Goal: Task Accomplishment & Management: Use online tool/utility

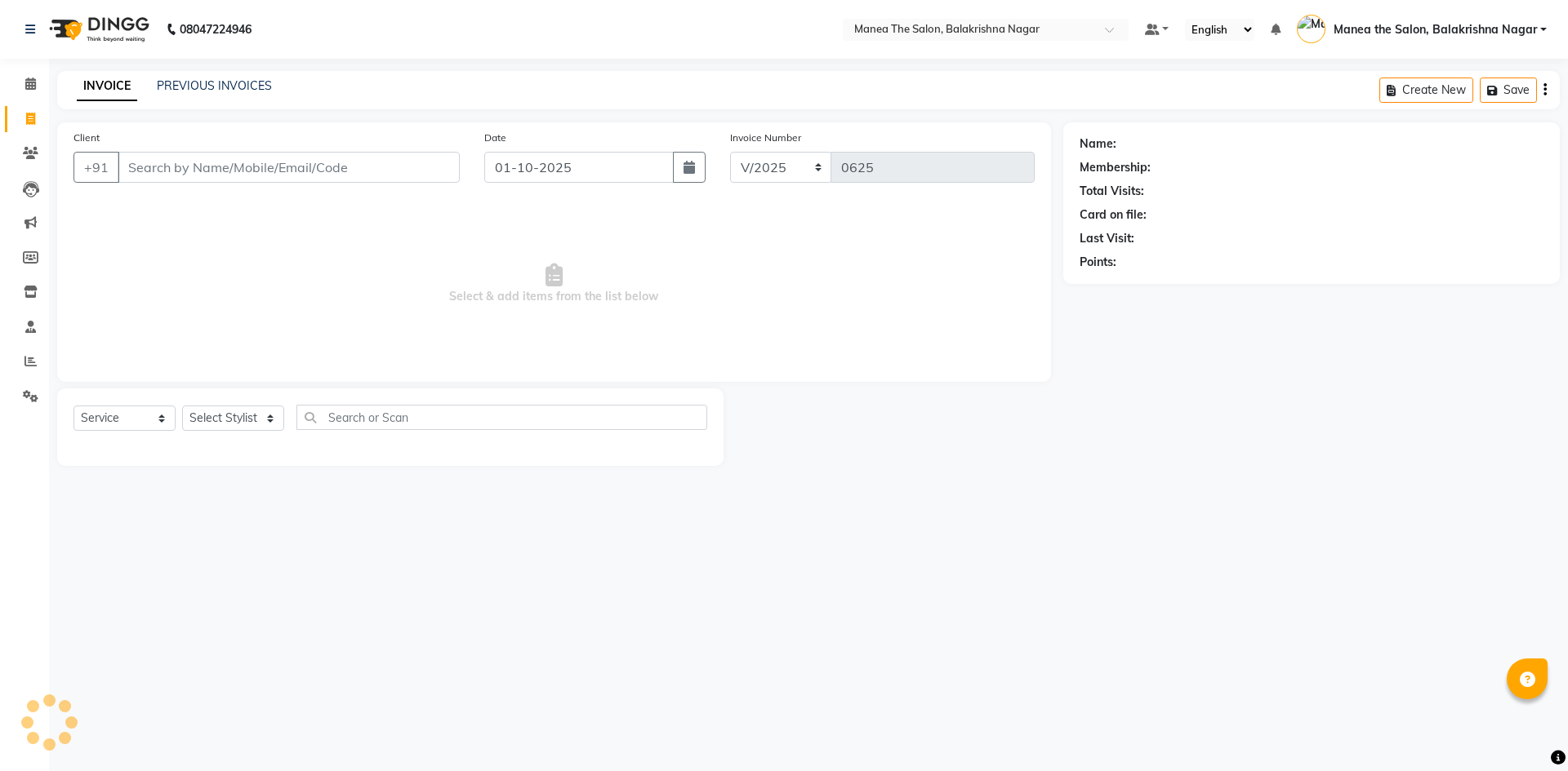
select select "service"
drag, startPoint x: 0, startPoint y: 0, endPoint x: 176, endPoint y: 166, distance: 241.9
click at [176, 167] on input "Client" at bounding box center [288, 167] width 342 height 31
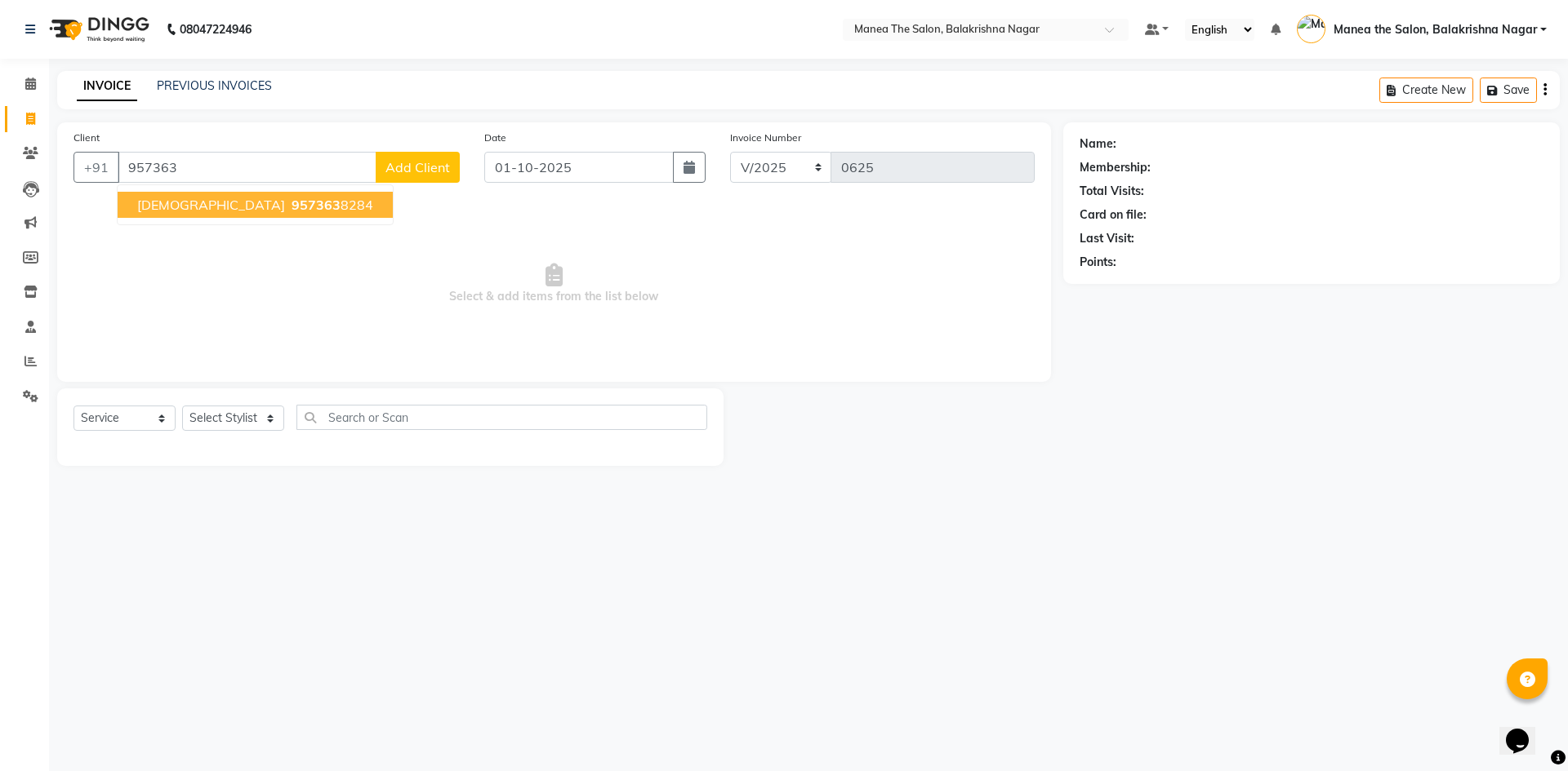
click at [155, 202] on span "[DEMOGRAPHIC_DATA]" at bounding box center [211, 205] width 148 height 16
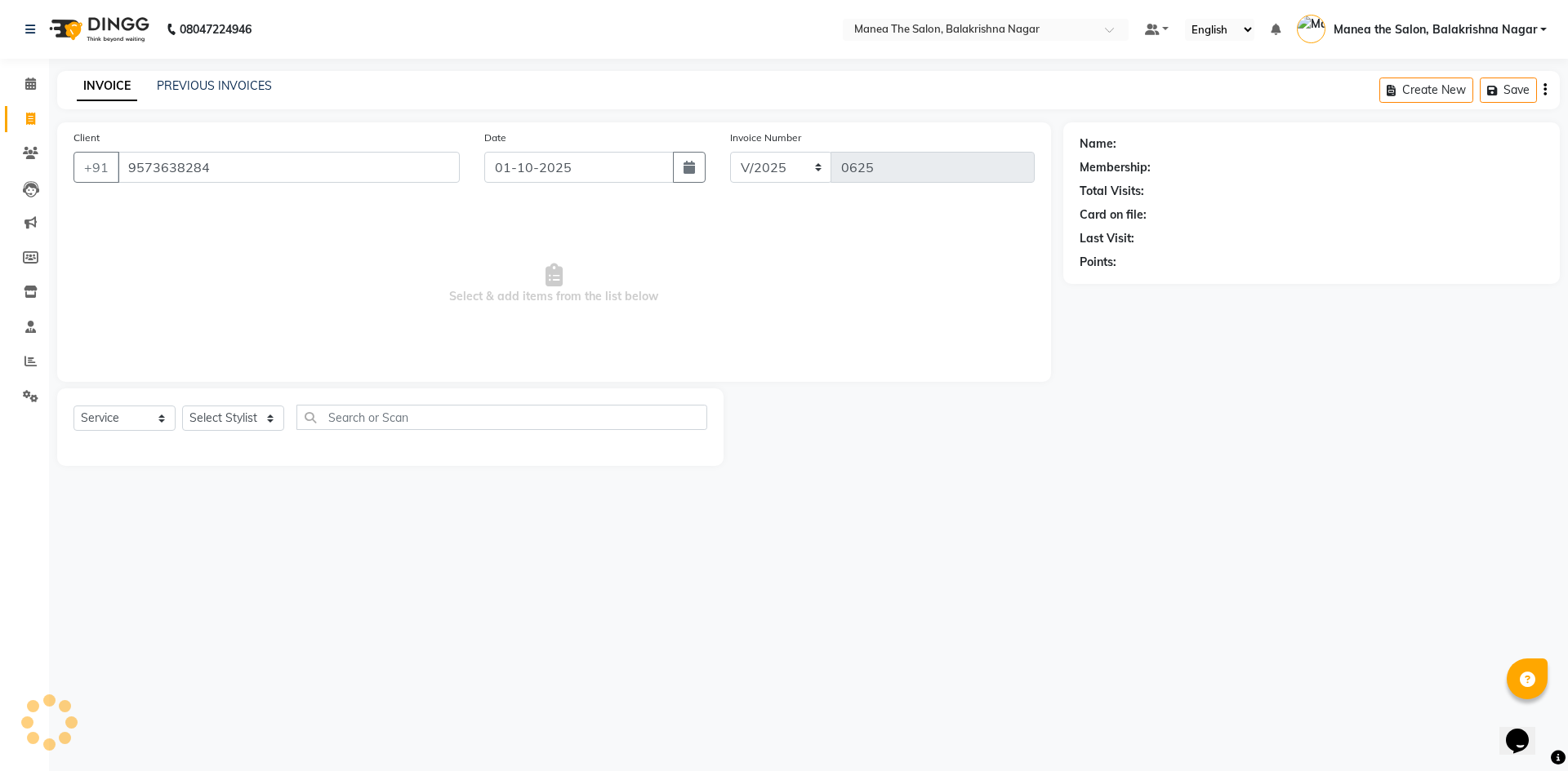
type input "9573638284"
select select "1: Object"
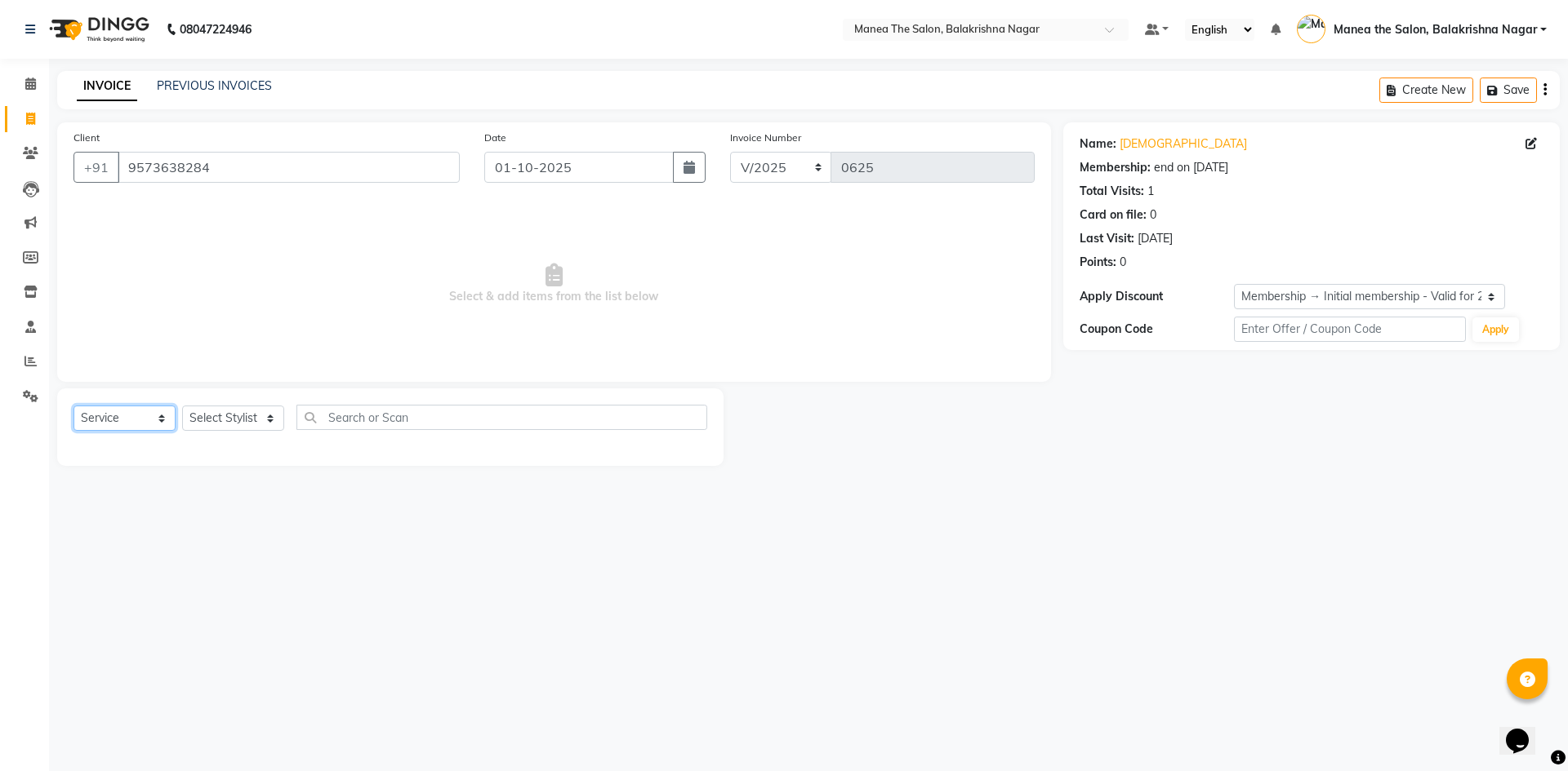
click at [167, 419] on select "Select Service Product Membership Package Voucher Prepaid Gift Card" at bounding box center [125, 418] width 102 height 25
click at [269, 419] on select "Select Stylist [PERSON_NAME] [PERSON_NAME] [PERSON_NAME]" at bounding box center [233, 418] width 102 height 25
select select "77555"
click at [182, 406] on select "Select Stylist [PERSON_NAME] [PERSON_NAME] [PERSON_NAME]" at bounding box center [233, 418] width 102 height 25
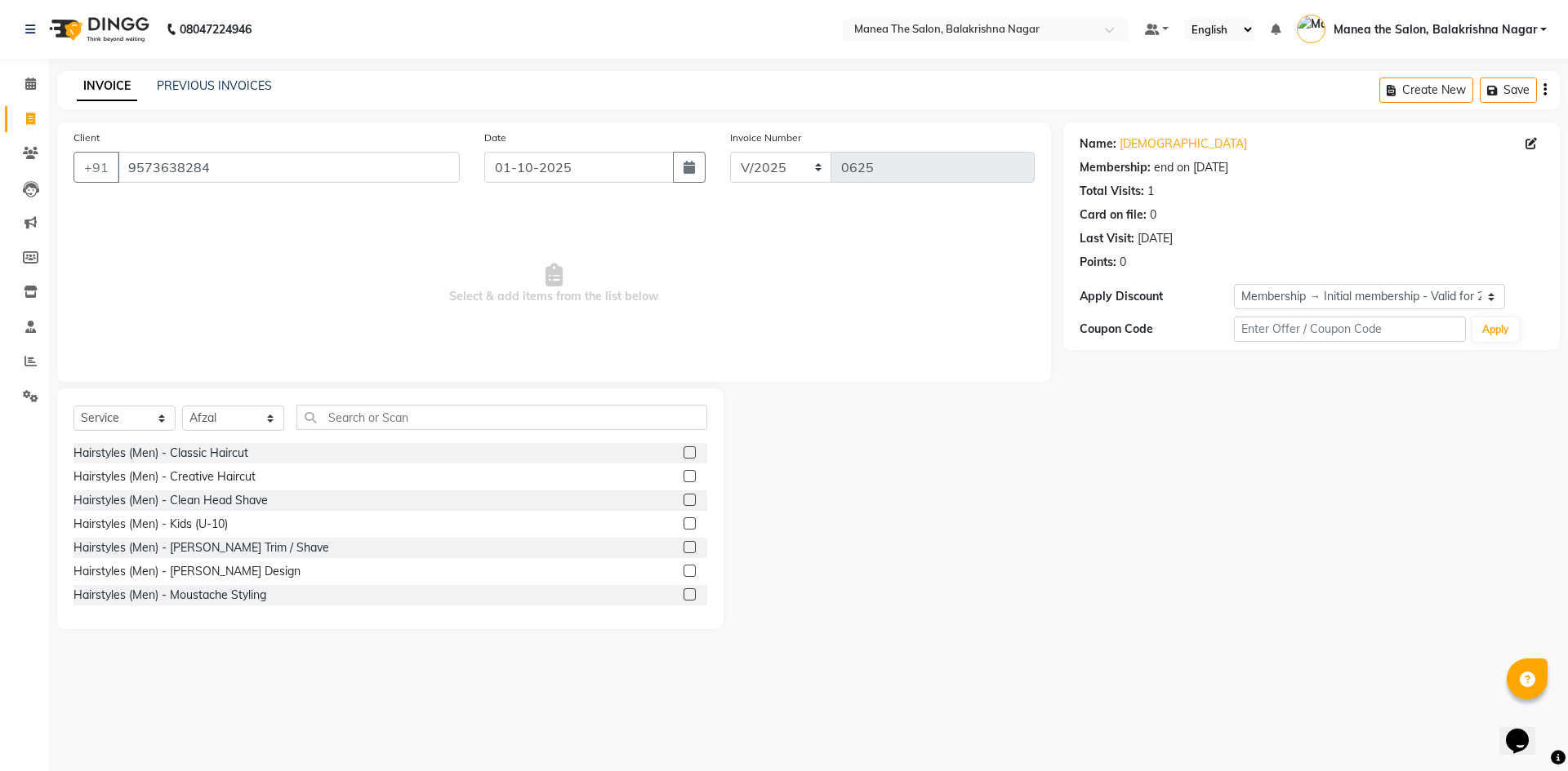
click at [683, 450] on label at bounding box center [690, 452] width 13 height 13
click at [683, 450] on input "checkbox" at bounding box center [689, 453] width 11 height 11
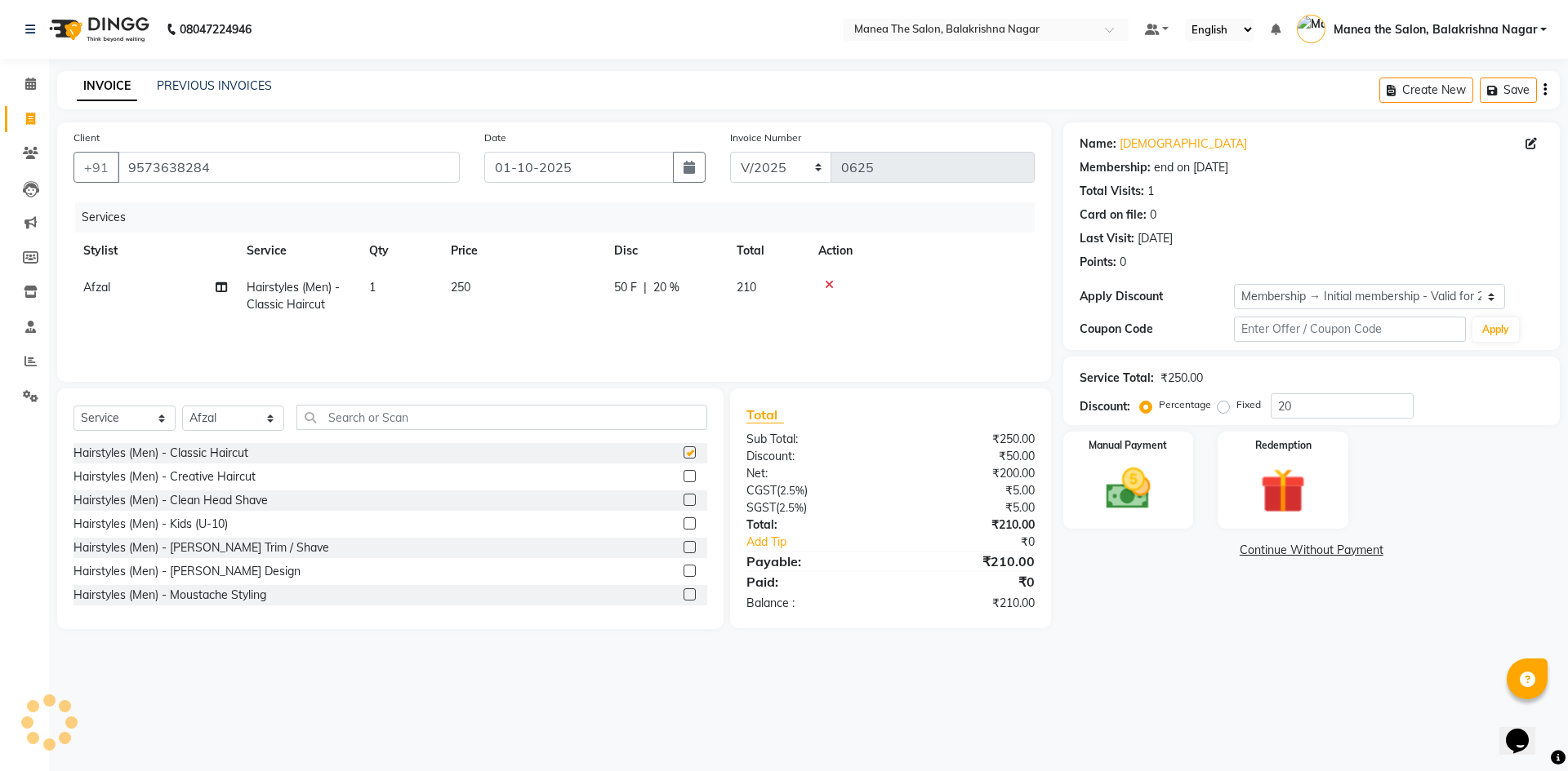
checkbox input "false"
click at [683, 574] on label at bounding box center [690, 571] width 13 height 13
click at [683, 574] on input "checkbox" at bounding box center [689, 572] width 11 height 11
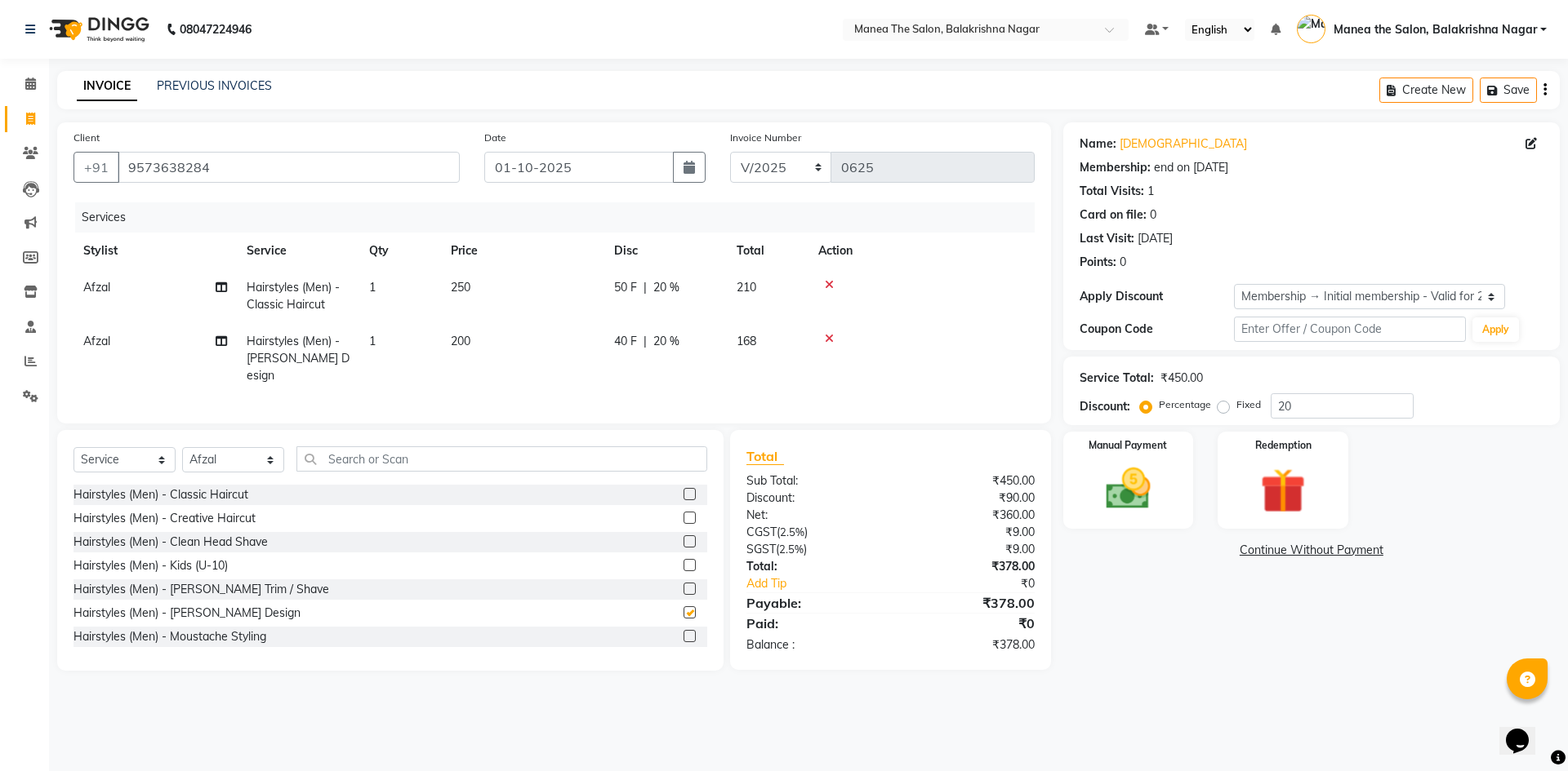
checkbox input "false"
click at [489, 276] on td "250" at bounding box center [523, 296] width 163 height 54
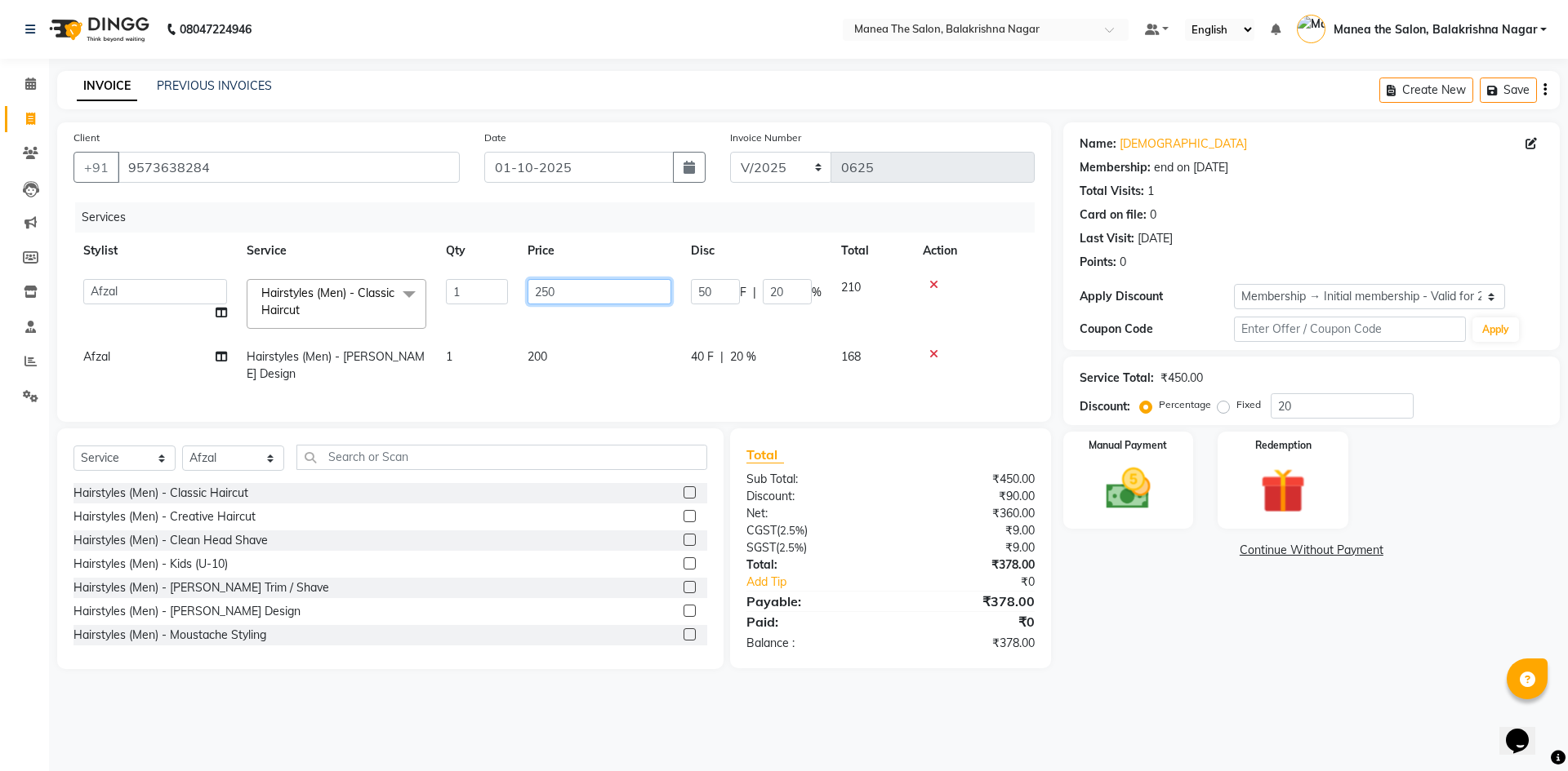
click at [560, 284] on input "250" at bounding box center [600, 292] width 144 height 25
type input "2"
type input "350"
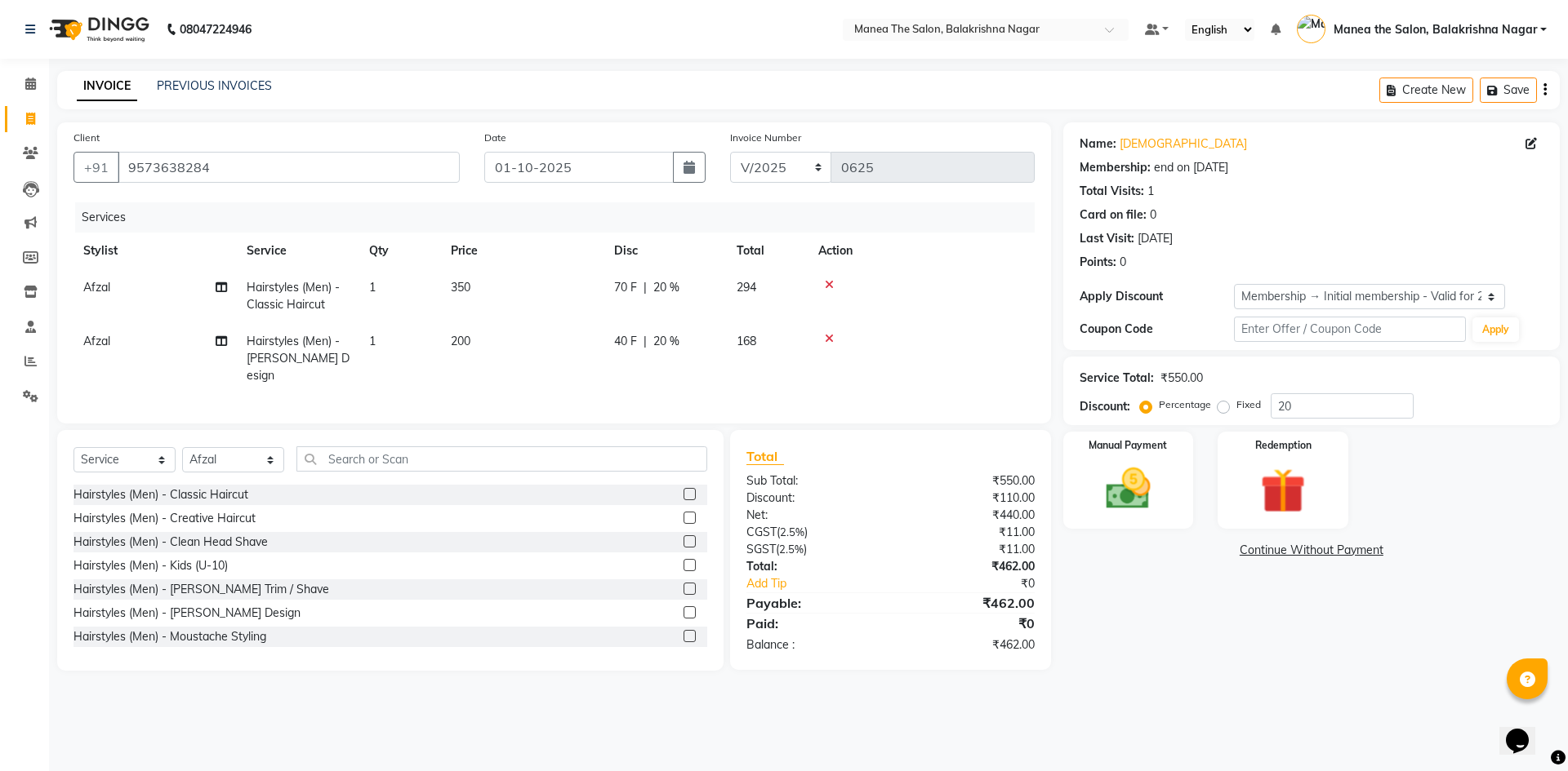
click at [577, 363] on td "200" at bounding box center [523, 358] width 163 height 71
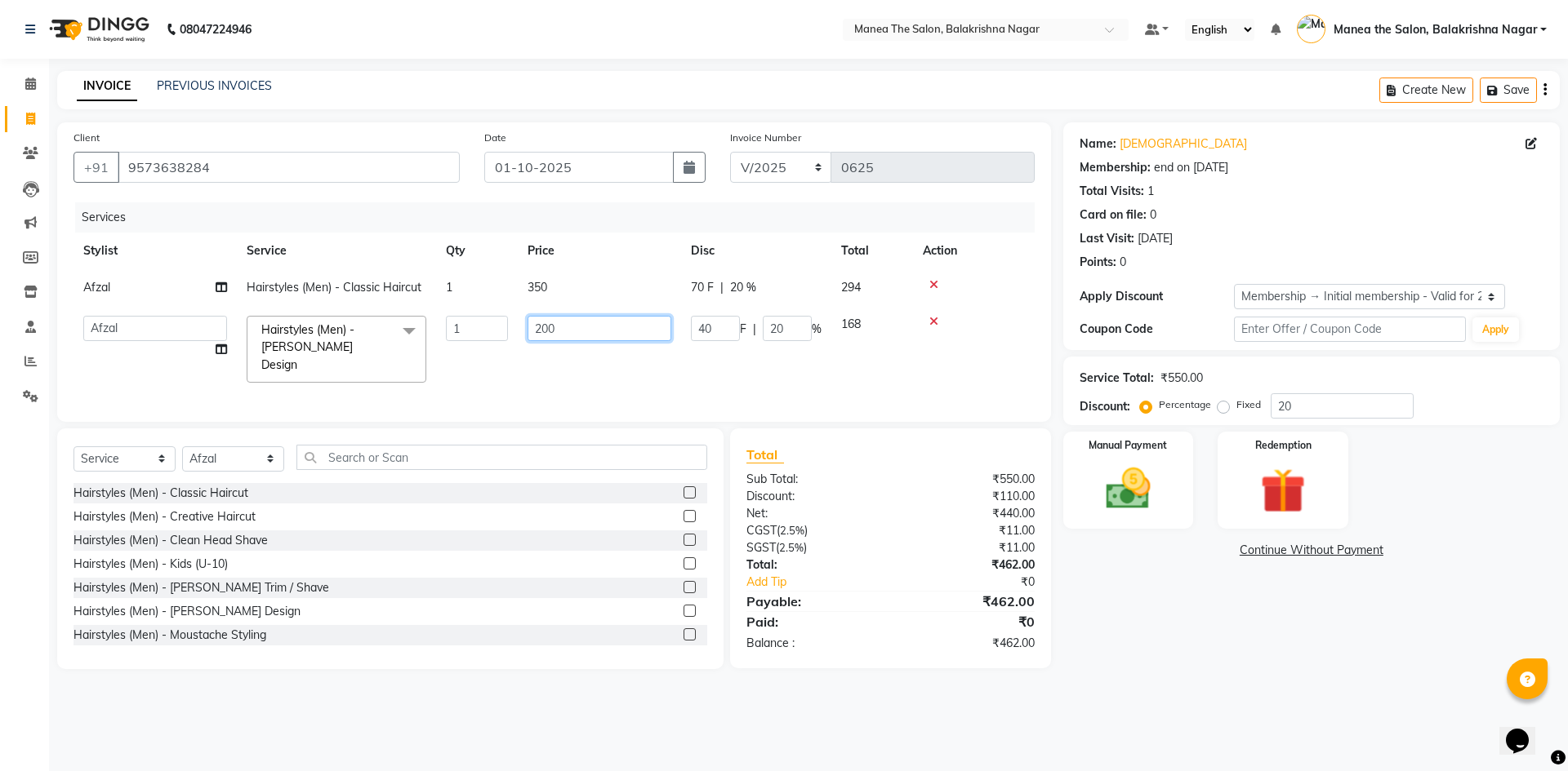
click at [609, 317] on input "200" at bounding box center [600, 329] width 144 height 25
type input "250"
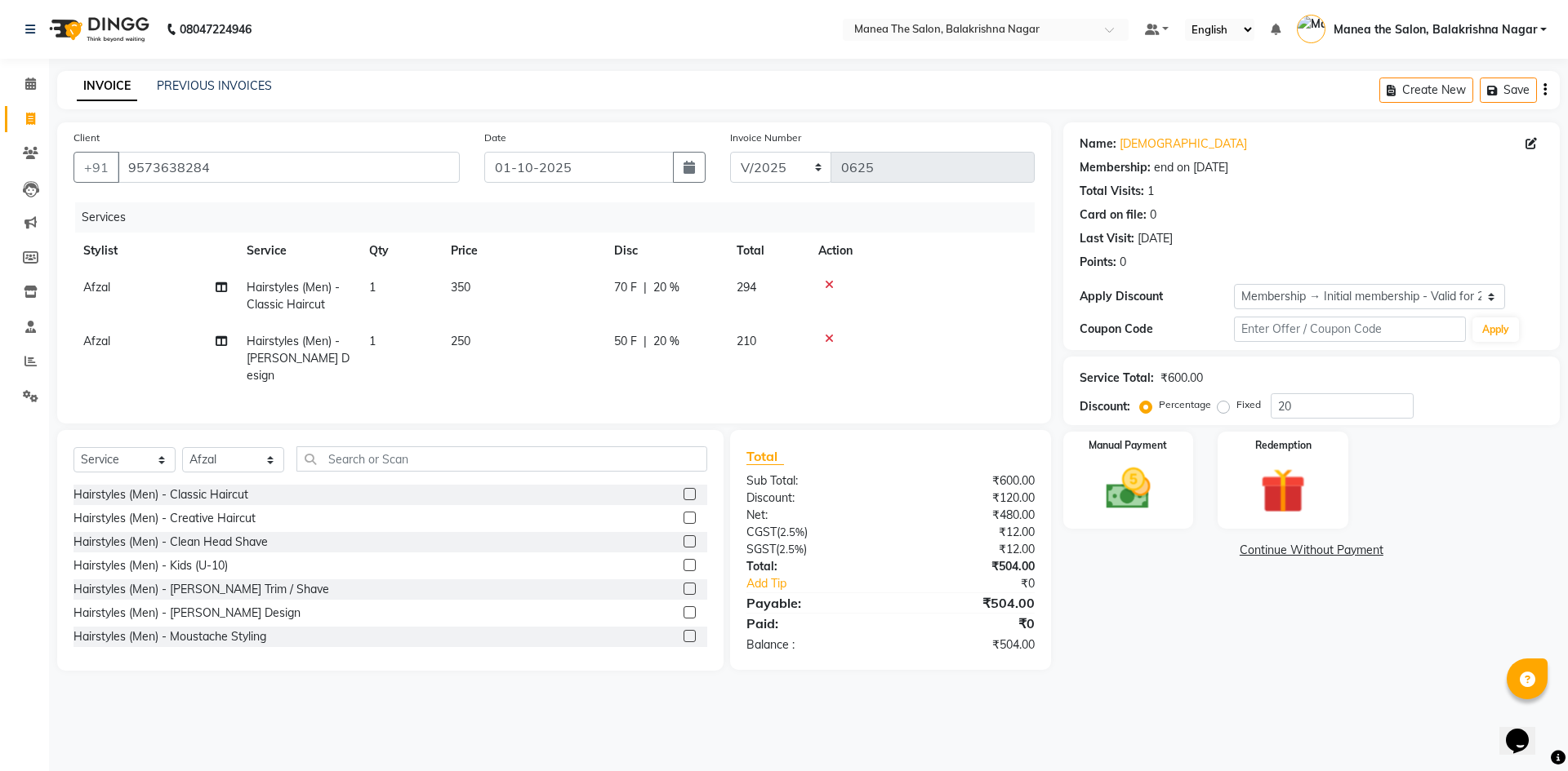
click at [1255, 639] on div "Name: [PERSON_NAME] Membership: end on [DATE] Total Visits: 1 Card on file: 0 L…" at bounding box center [1317, 396] width 509 height 548
click at [1335, 407] on input "20" at bounding box center [1342, 406] width 143 height 25
type input "2"
type input "40"
click at [1191, 667] on main "INVOICE PREVIOUS INVOICES Create New Save Client [PHONE_NUMBER] Date [DATE] Inv…" at bounding box center [809, 383] width 1520 height 625
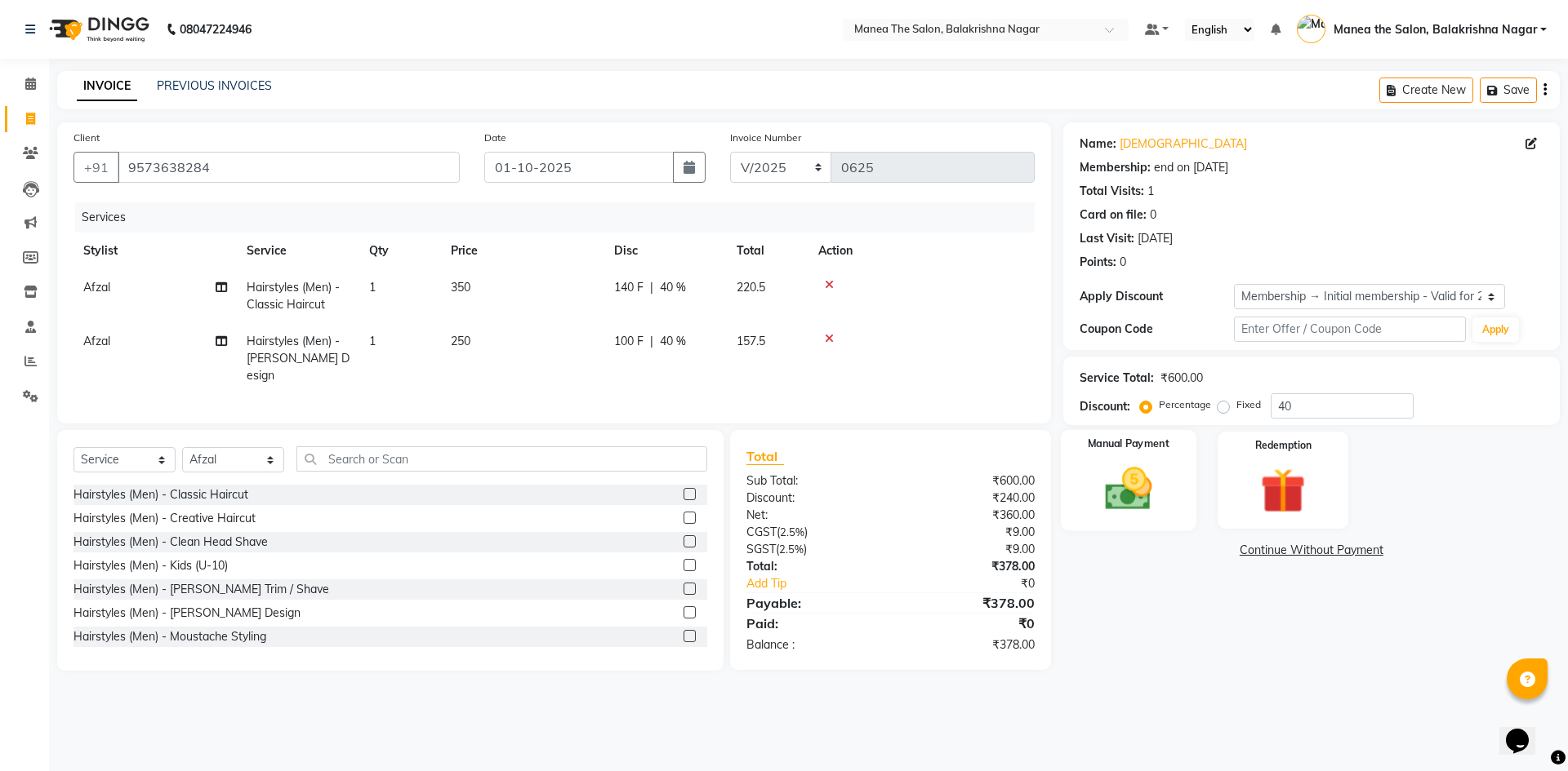
click at [1114, 501] on img at bounding box center [1128, 489] width 76 height 54
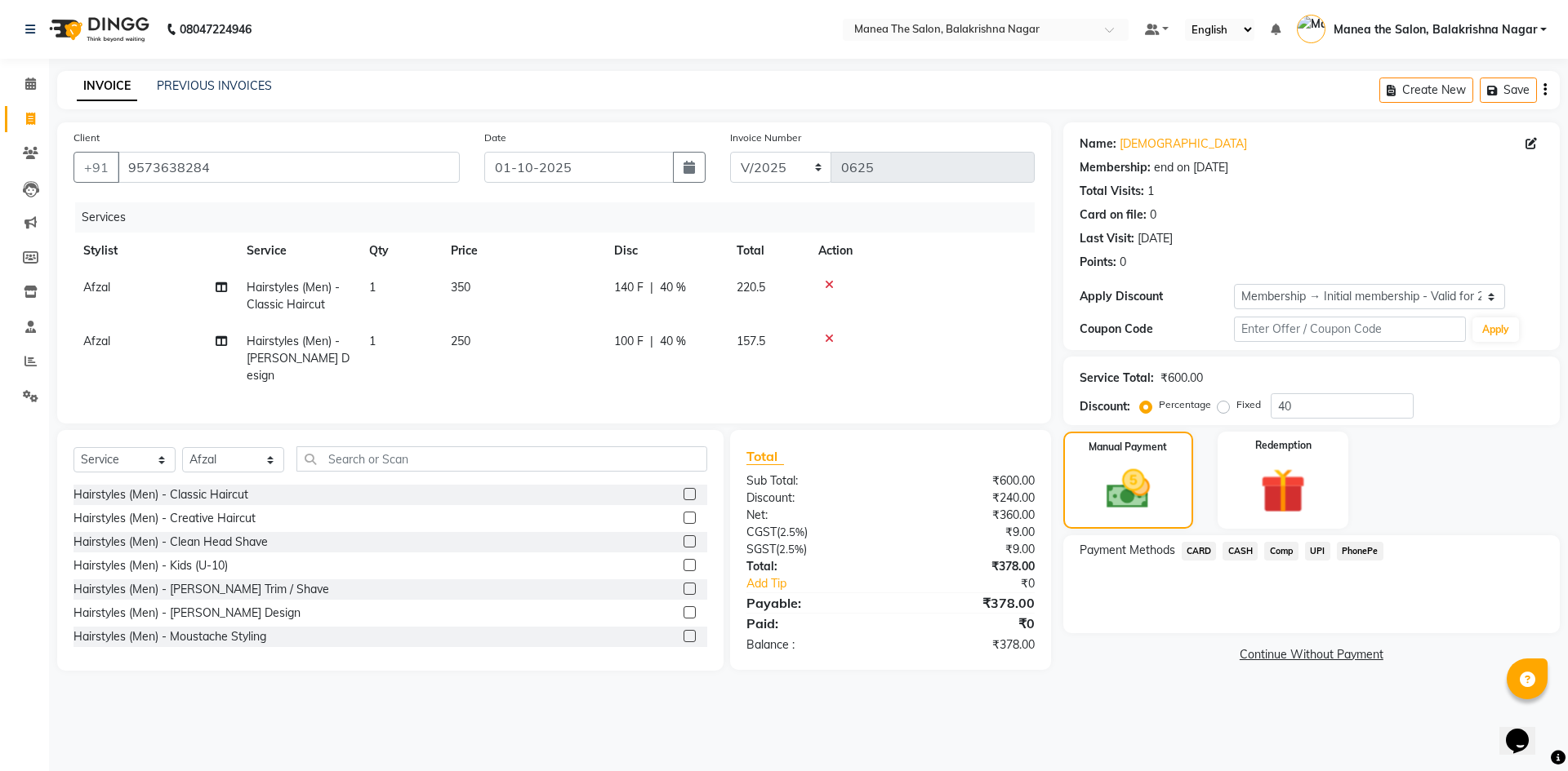
click at [1321, 550] on span "UPI" at bounding box center [1317, 551] width 25 height 19
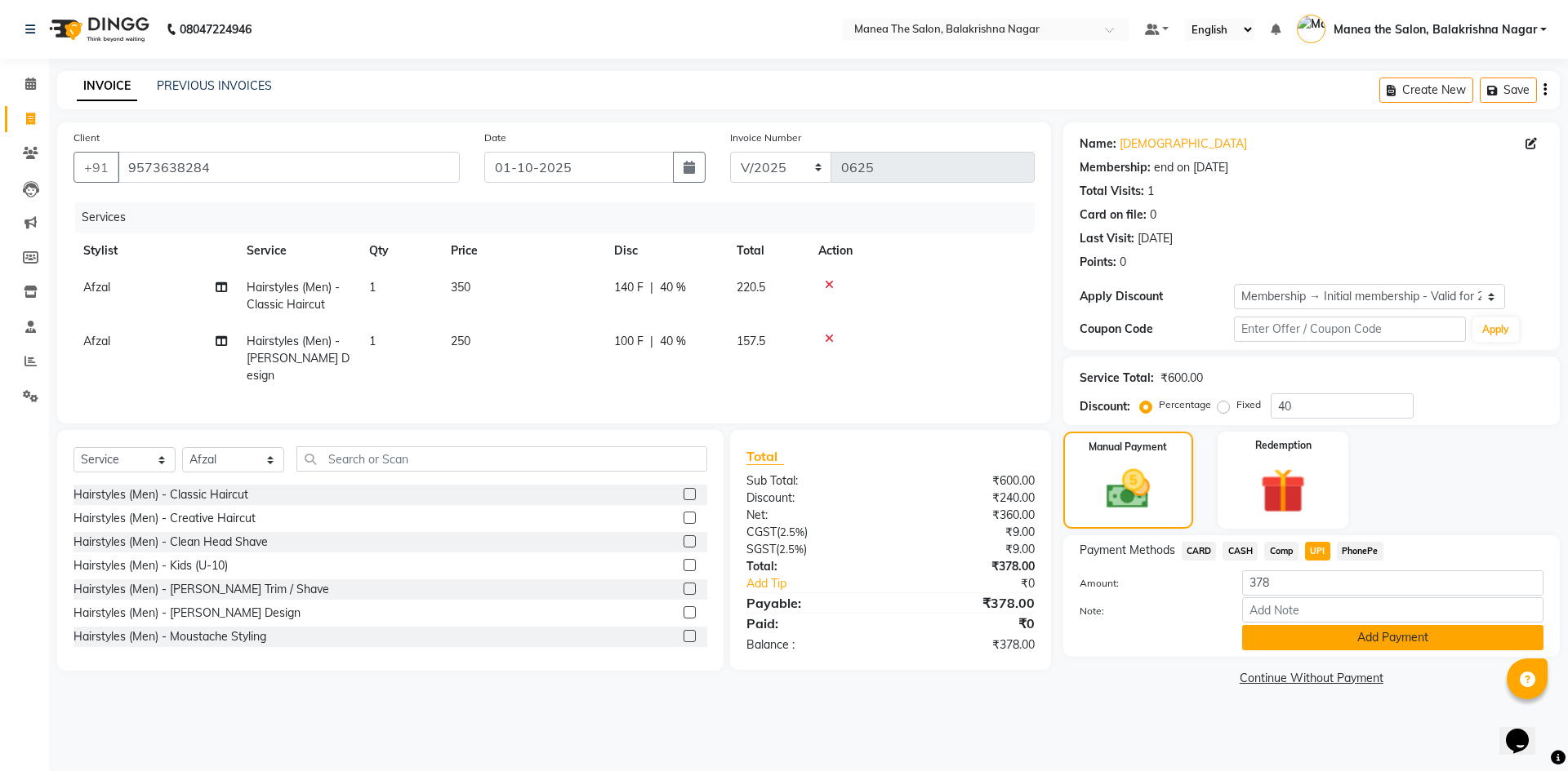
click at [1352, 630] on button "Add Payment" at bounding box center [1393, 638] width 302 height 25
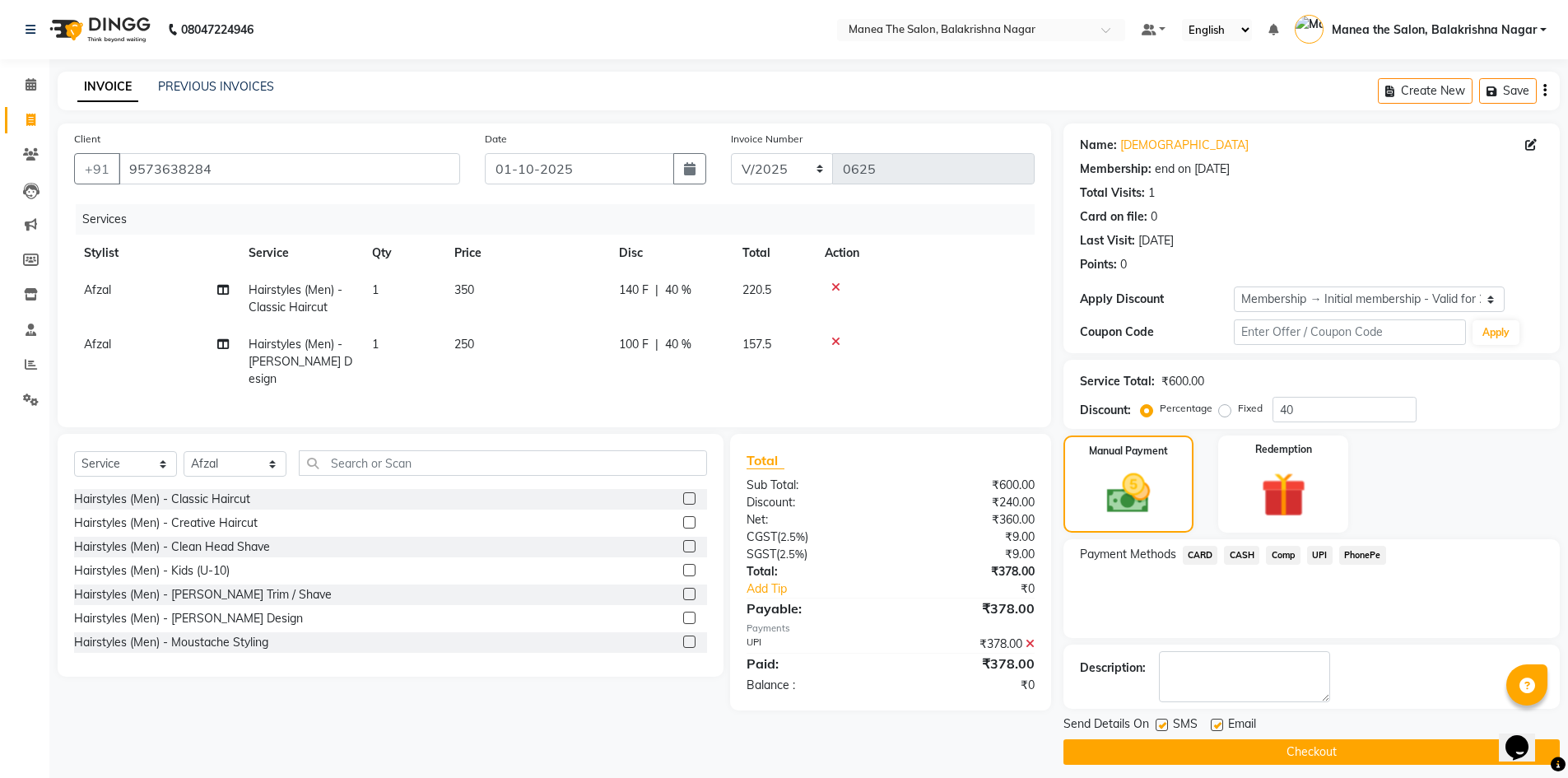
scroll to position [12, 0]
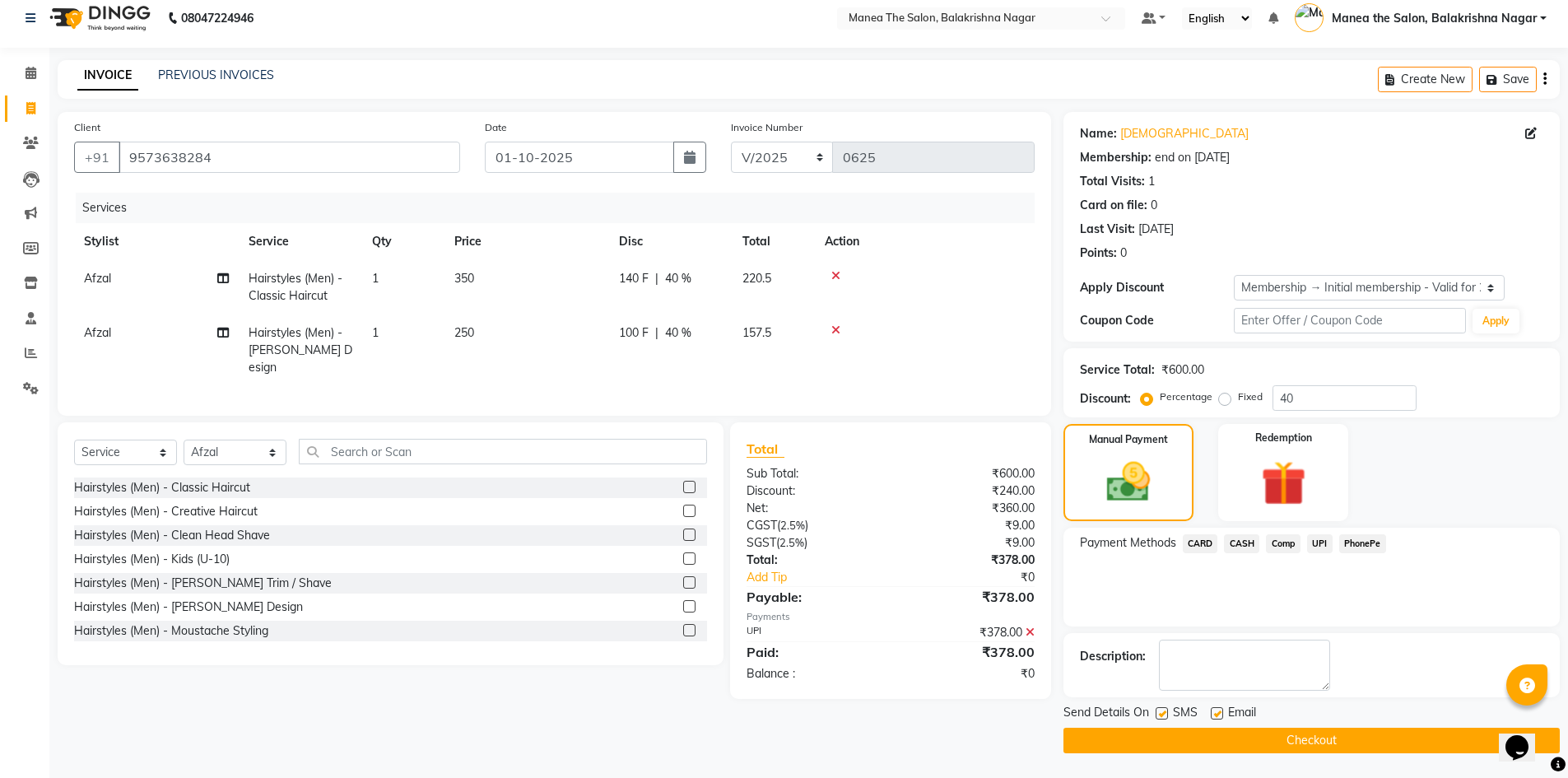
click at [1238, 731] on button "Checkout" at bounding box center [1312, 741] width 496 height 25
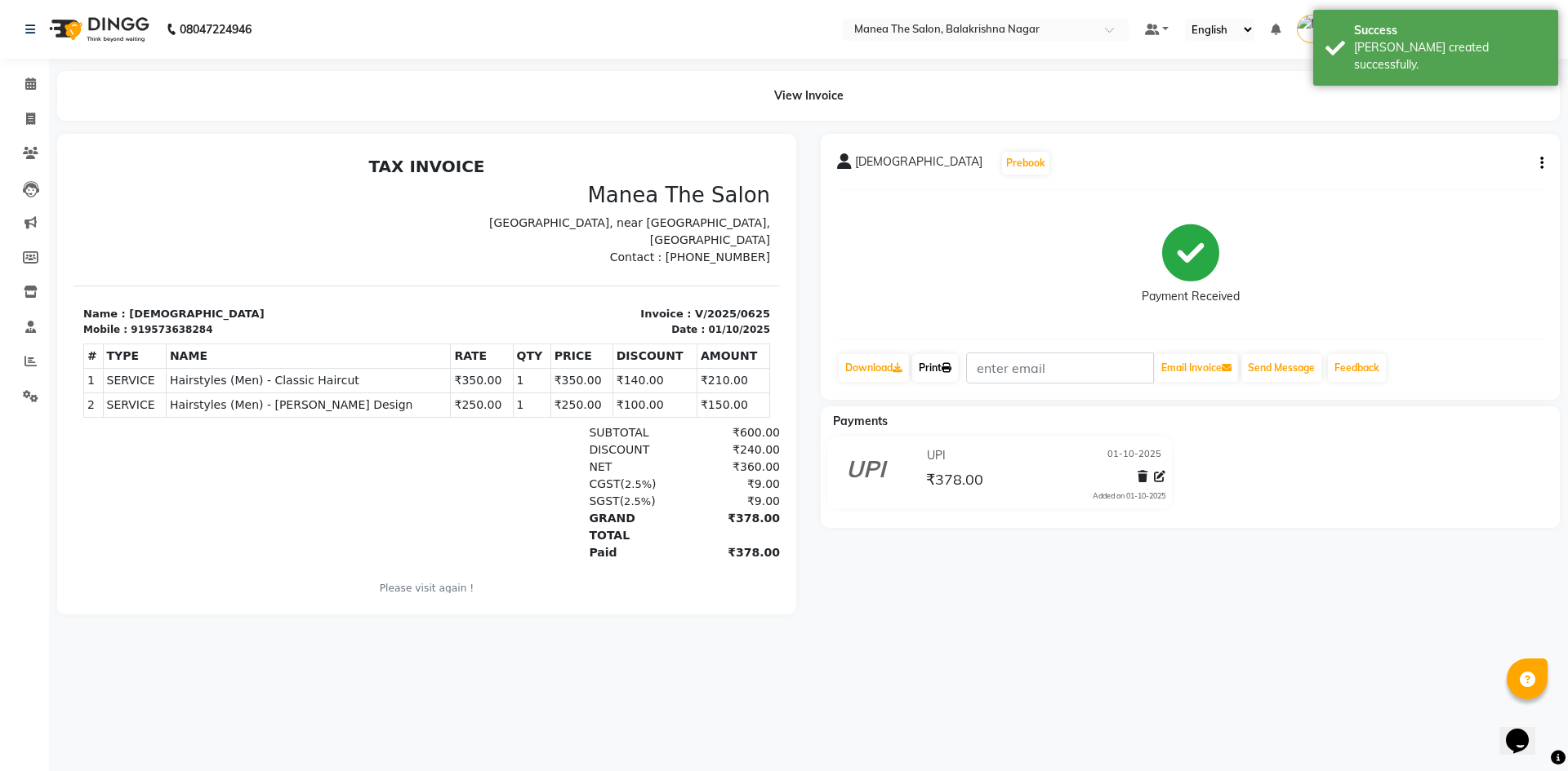
click at [937, 370] on link "Print" at bounding box center [935, 368] width 46 height 28
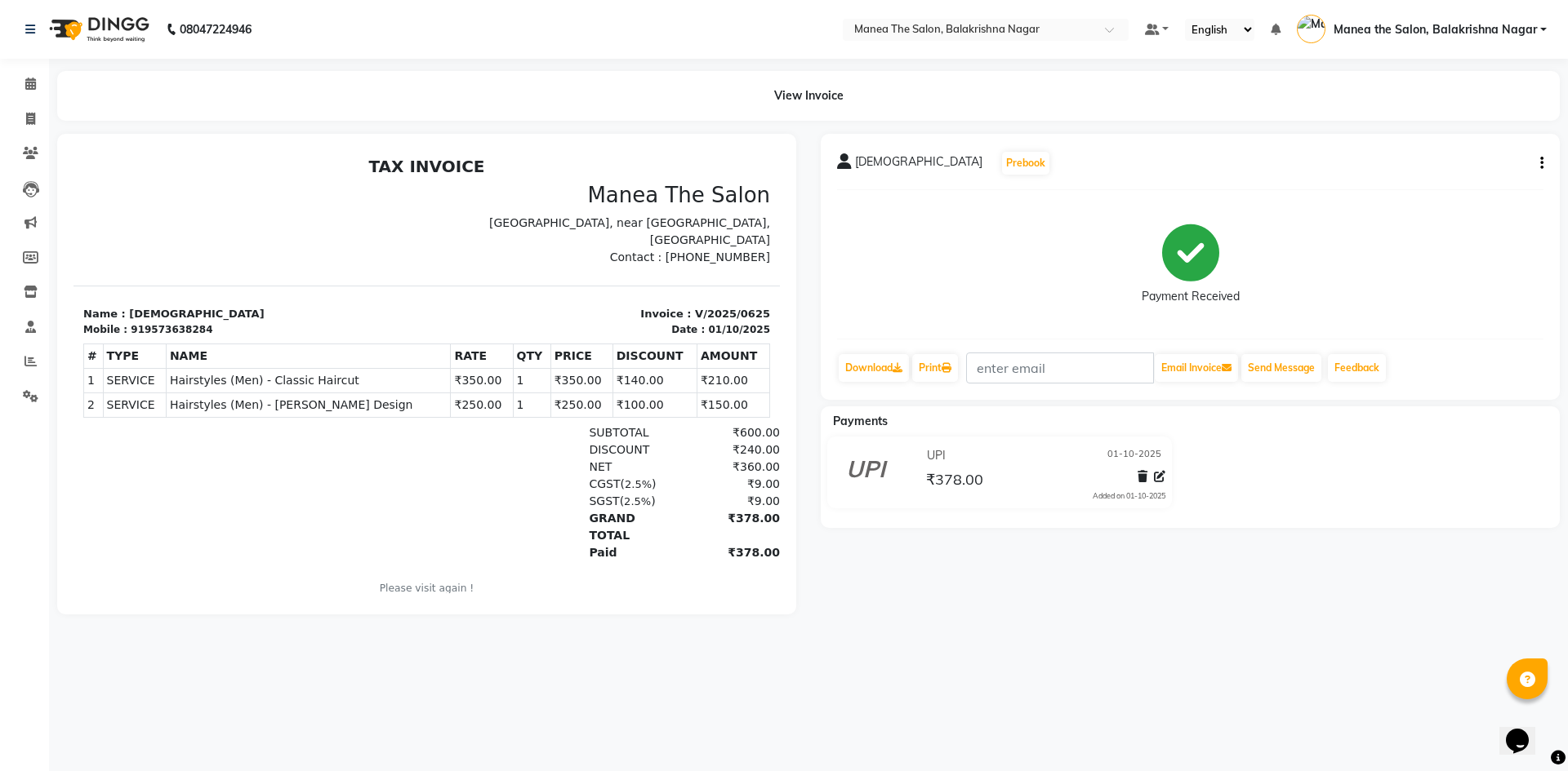
click at [1034, 639] on main "View Invoice SHIVA Prebook Payment Received Download Print Email Invoice Send M…" at bounding box center [809, 355] width 1520 height 568
